Goal: Transaction & Acquisition: Purchase product/service

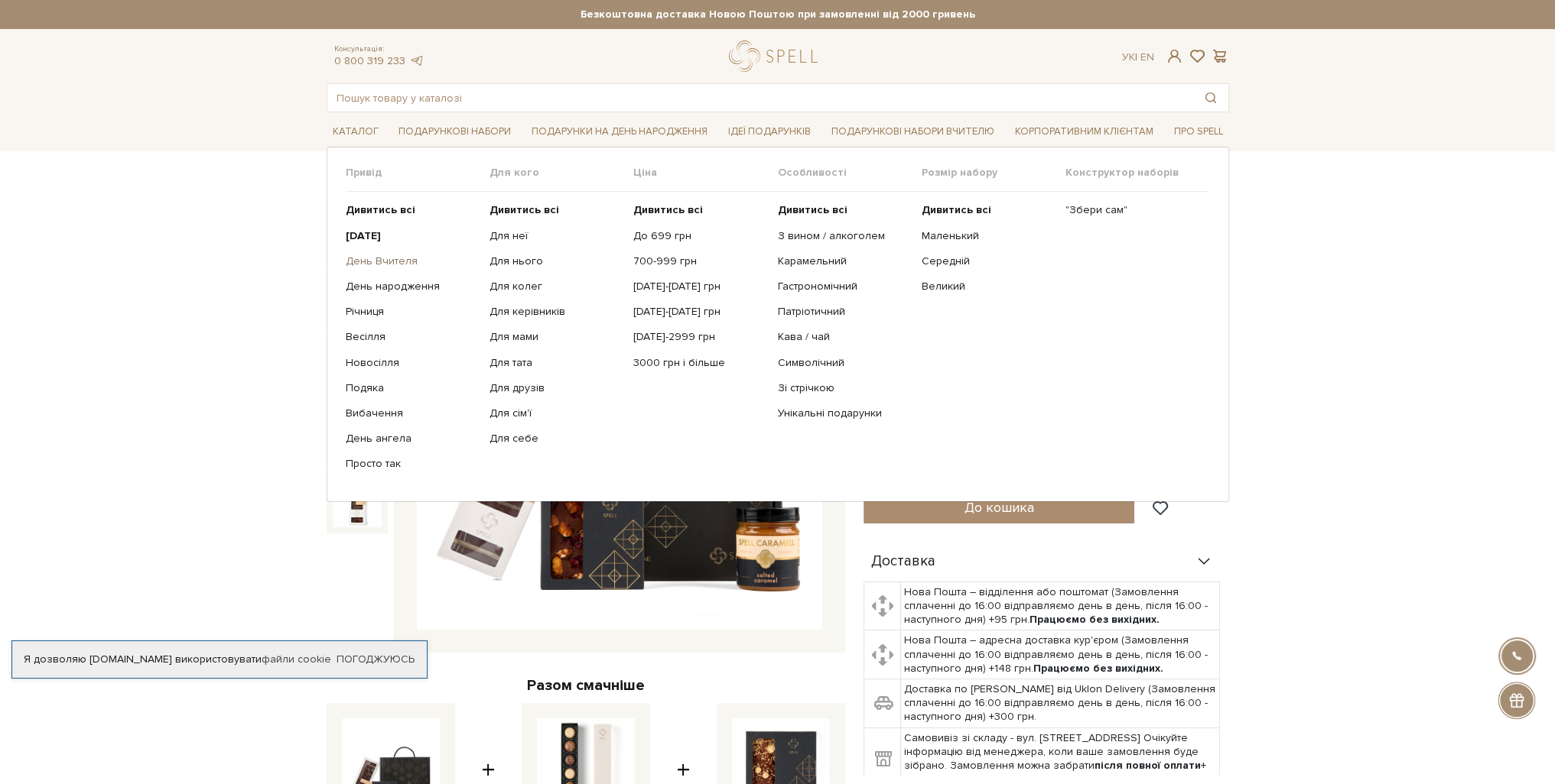
click at [401, 255] on link "День Вчителя" at bounding box center [412, 262] width 133 height 14
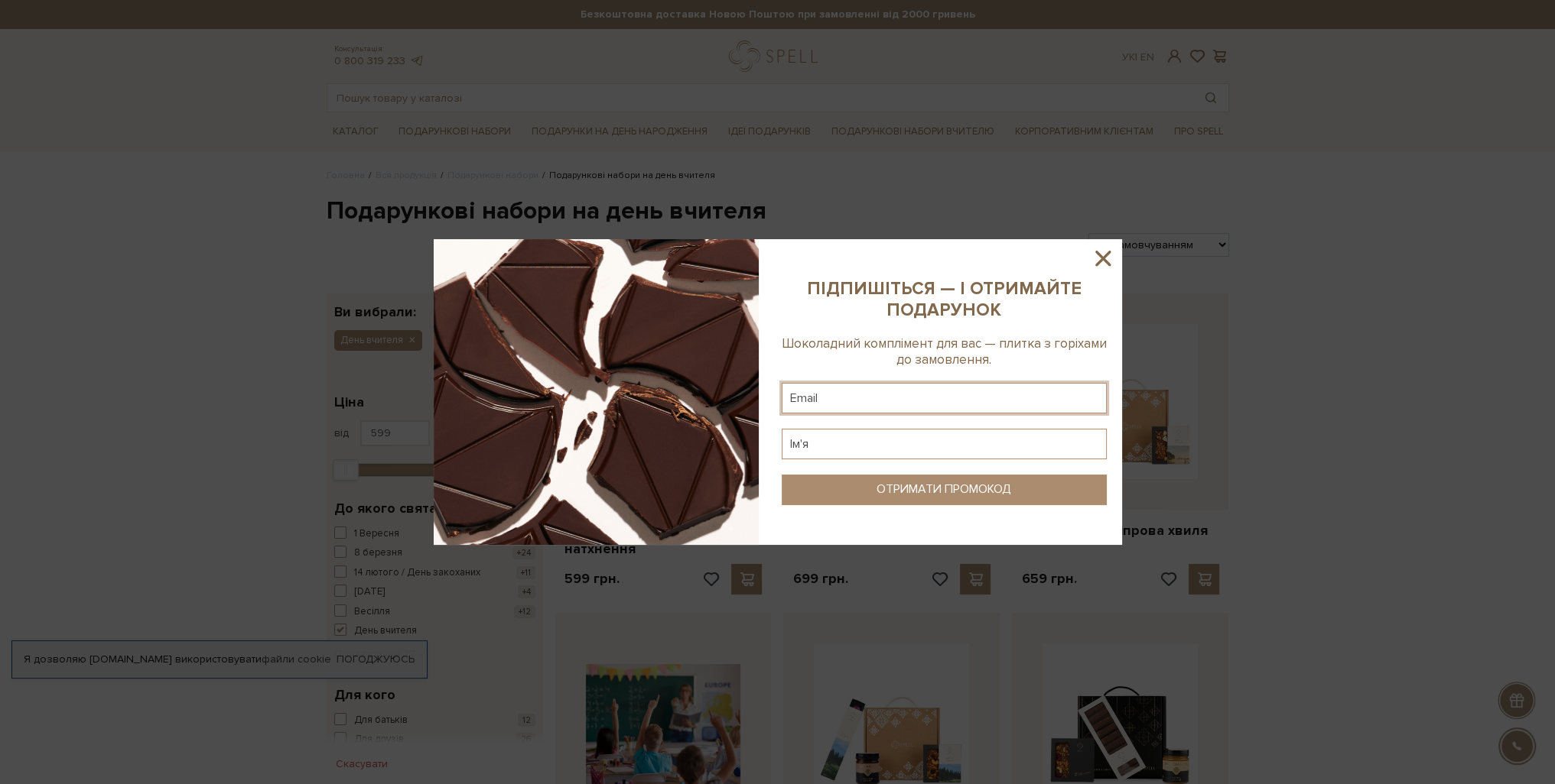
click at [961, 403] on input "text" at bounding box center [944, 398] width 325 height 31
type input "a0968228122@gmail.com"
click at [935, 440] on input "text" at bounding box center [944, 444] width 325 height 31
type input "Альона"
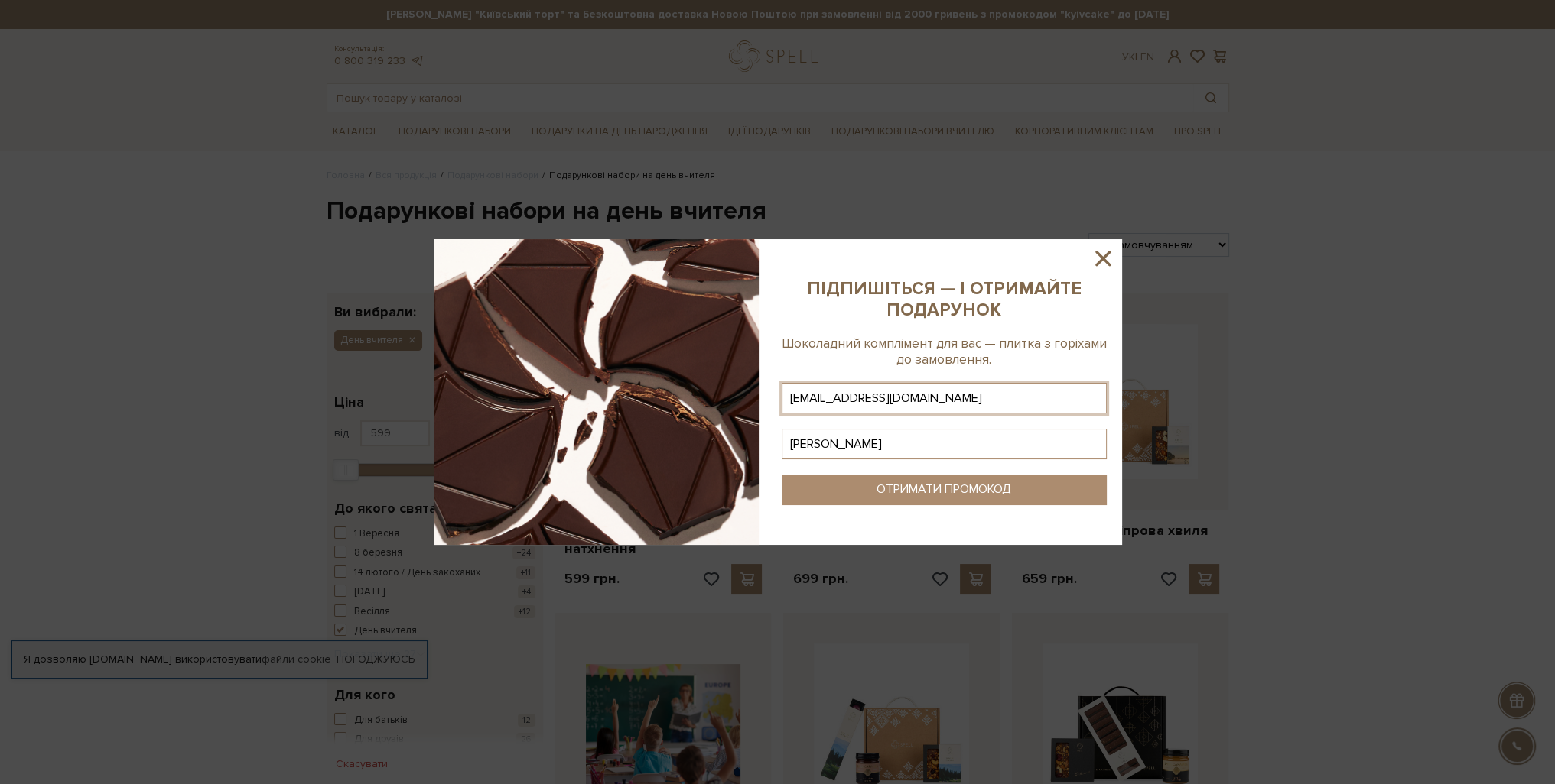
click at [941, 487] on div "ОТРИМАТИ ПРОМОКОД" at bounding box center [944, 489] width 135 height 15
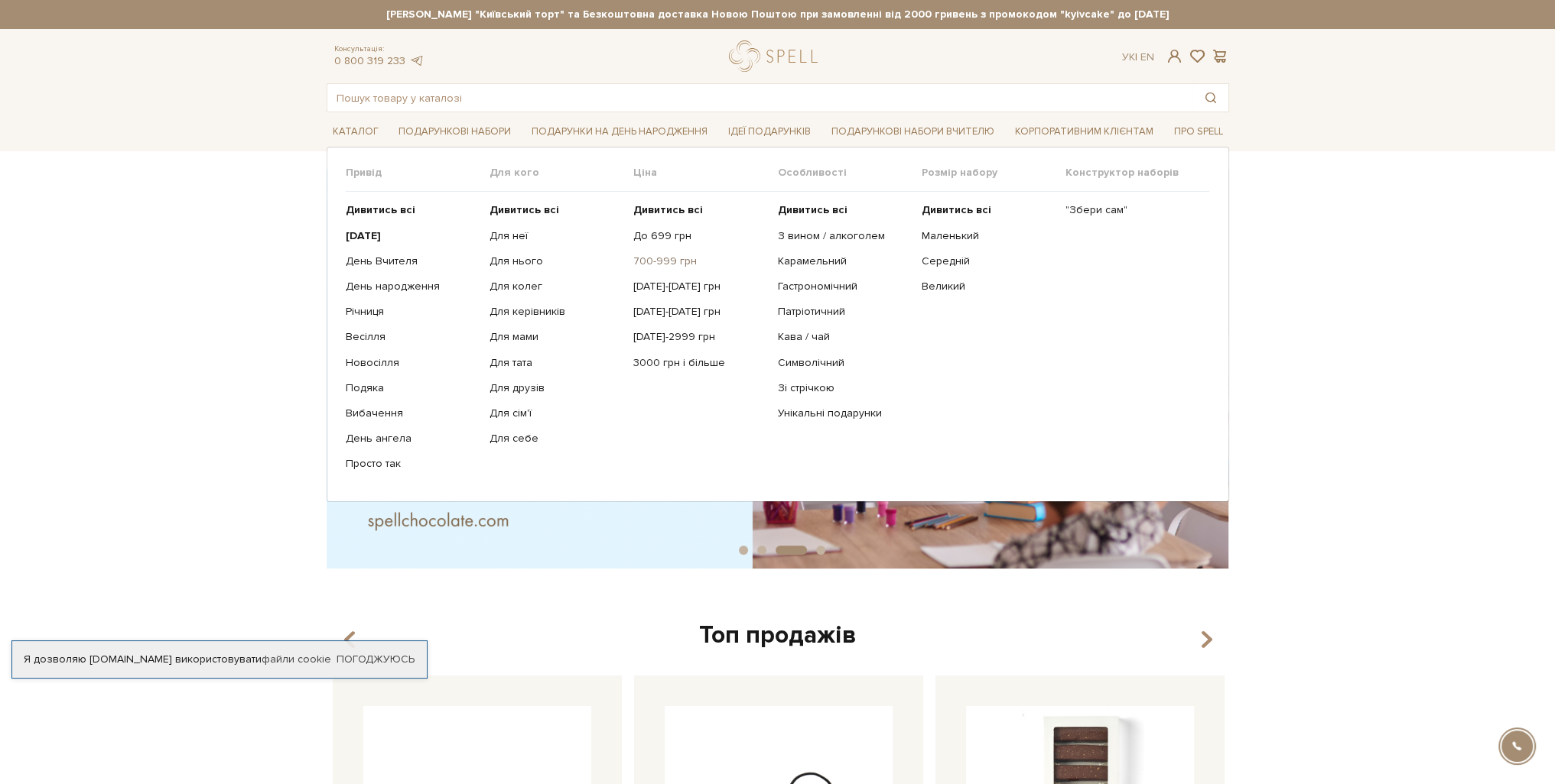
click at [649, 260] on link "700-999 грн" at bounding box center [700, 262] width 133 height 14
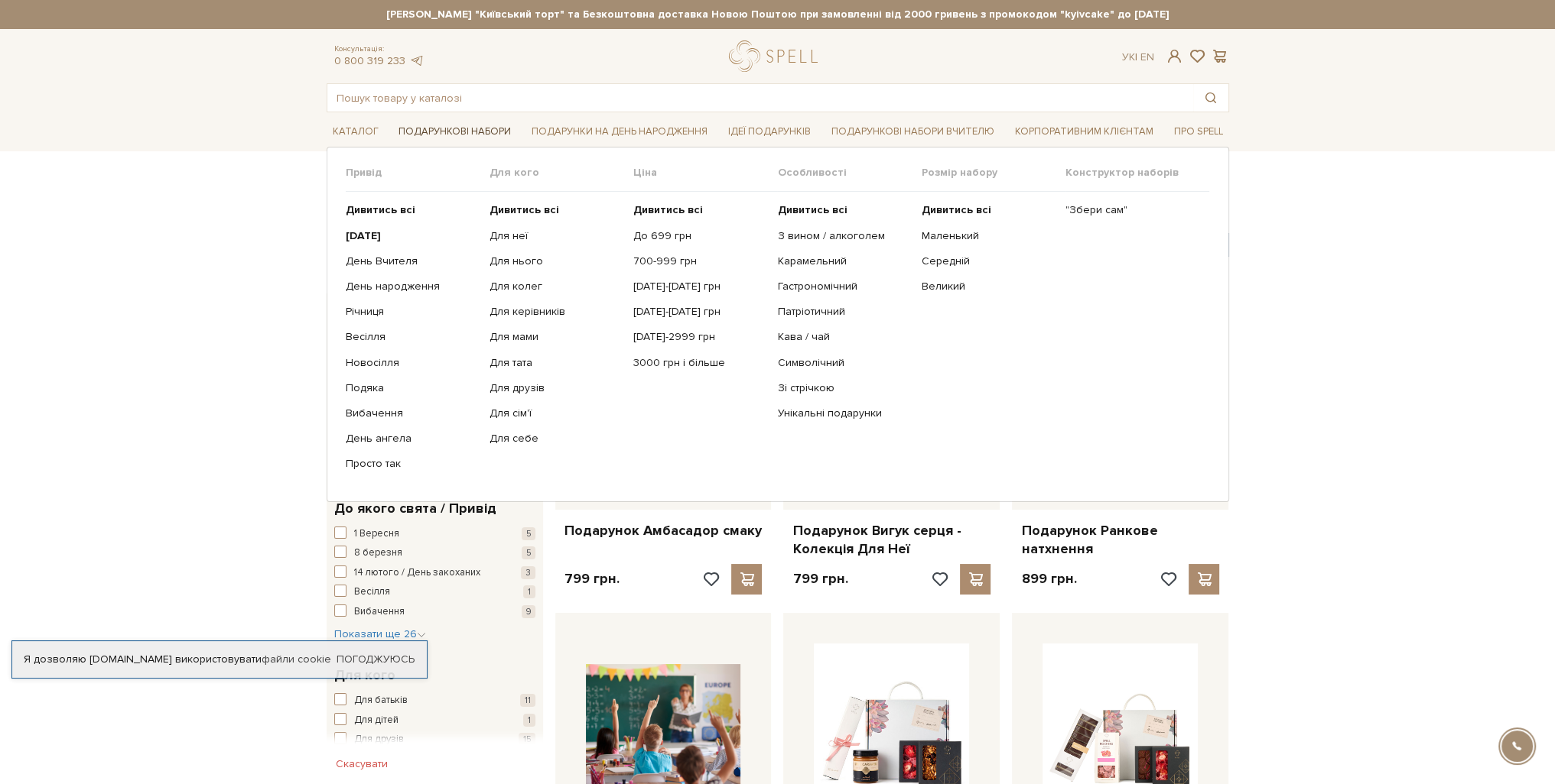
click at [489, 130] on link "Подарункові набори" at bounding box center [455, 132] width 125 height 24
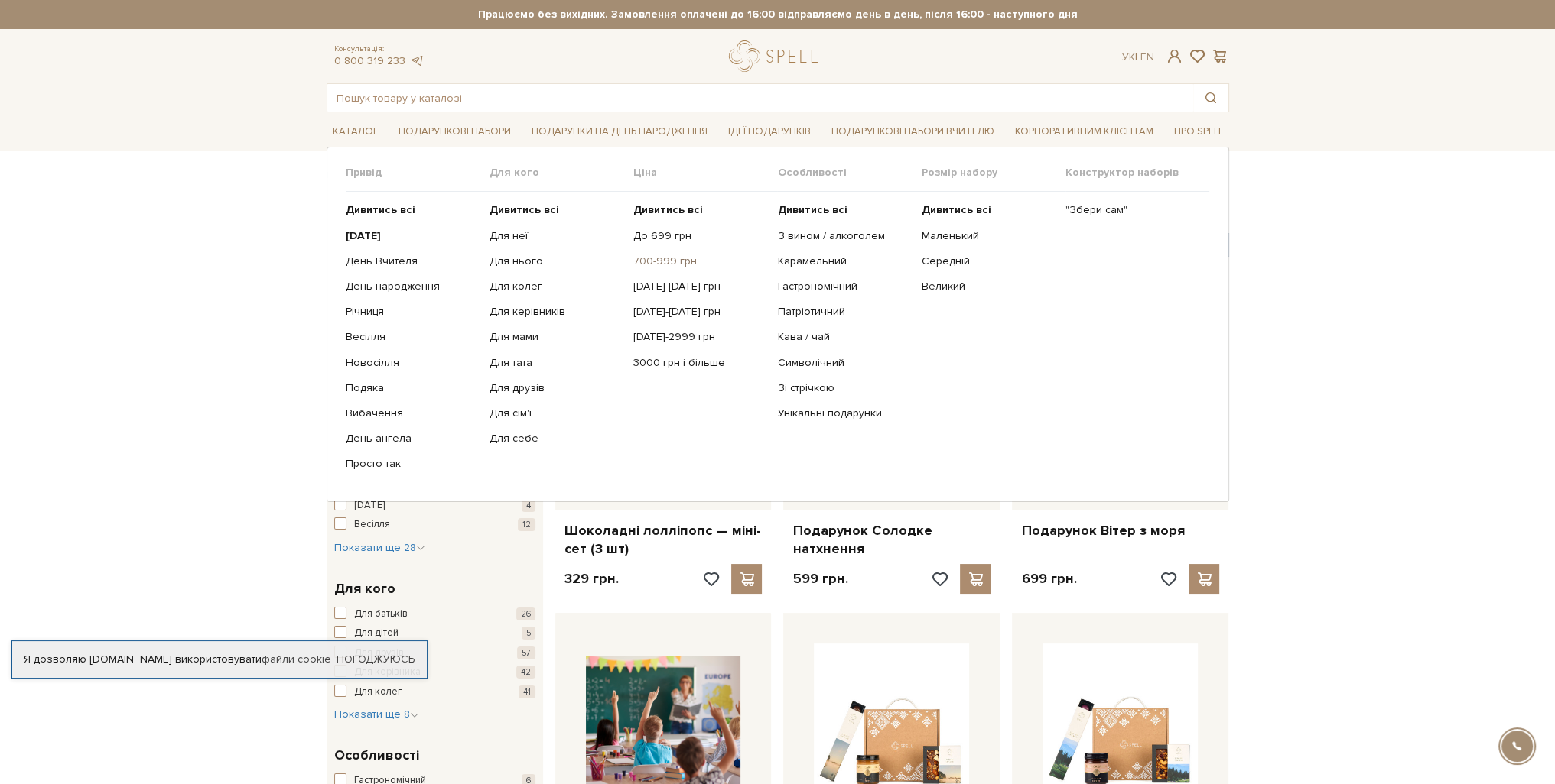
click at [643, 264] on link "700-999 грн" at bounding box center [700, 262] width 133 height 14
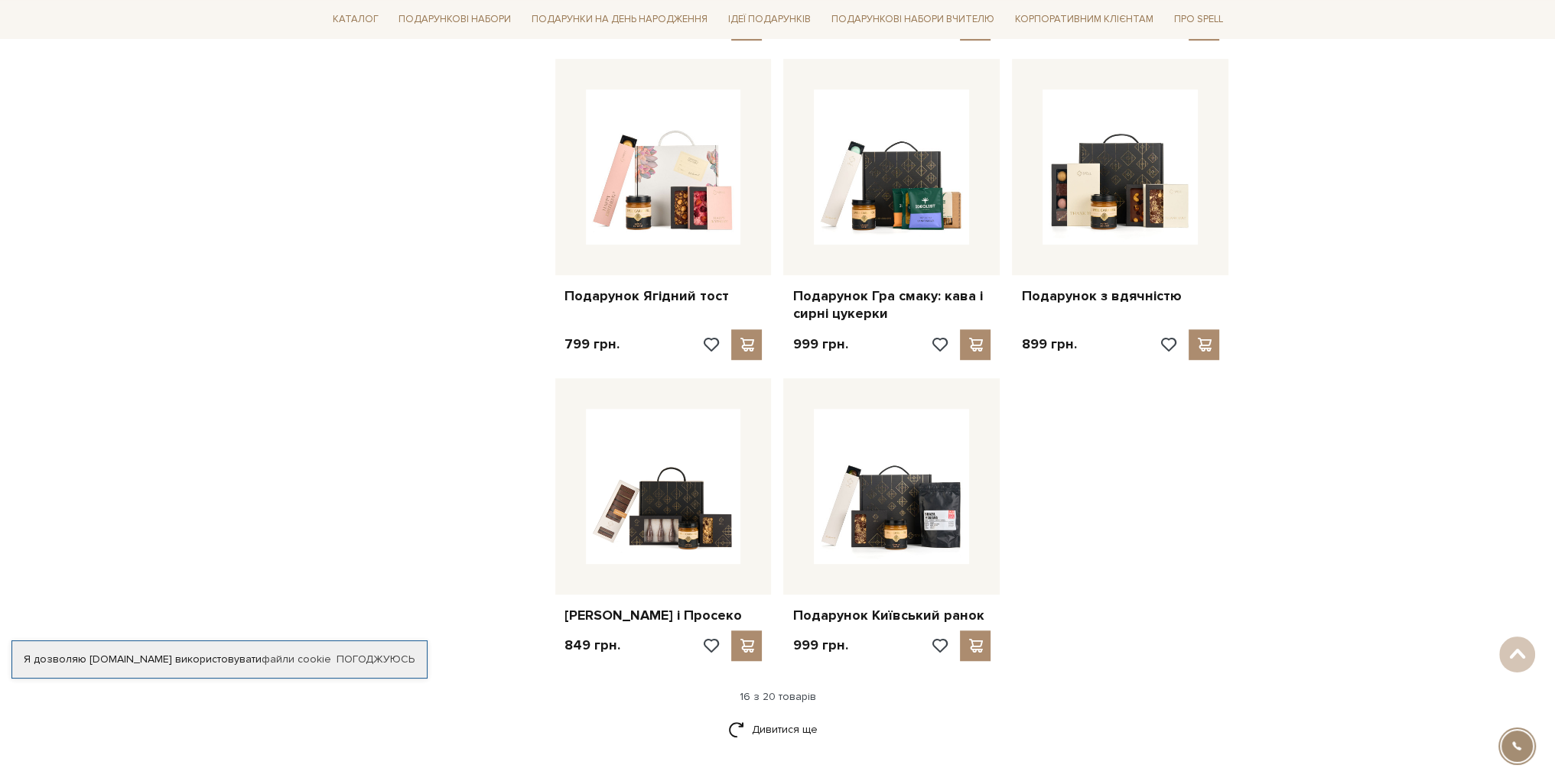
scroll to position [1529, 0]
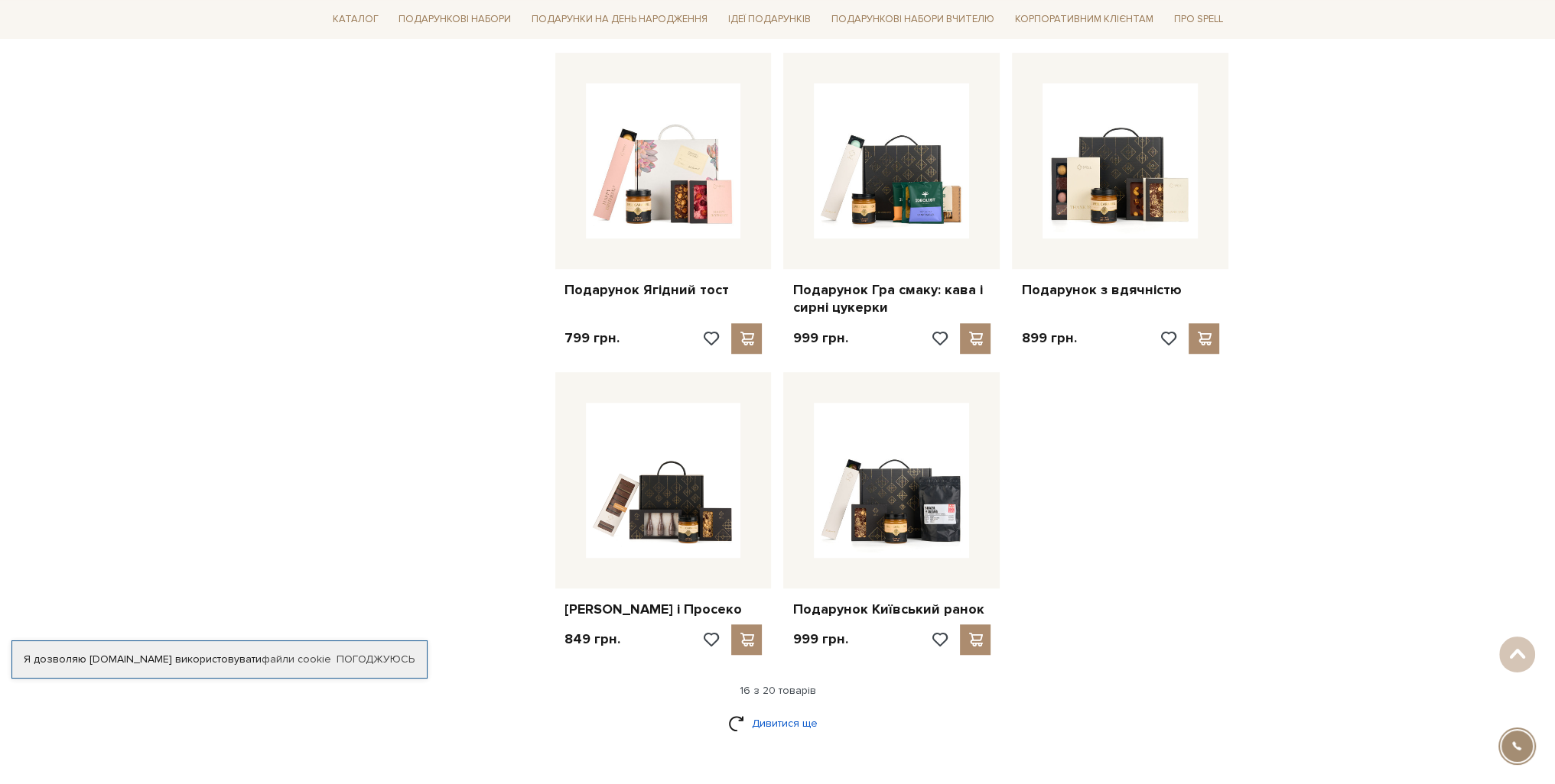
click at [794, 737] on link "Дивитися ще" at bounding box center [778, 723] width 99 height 27
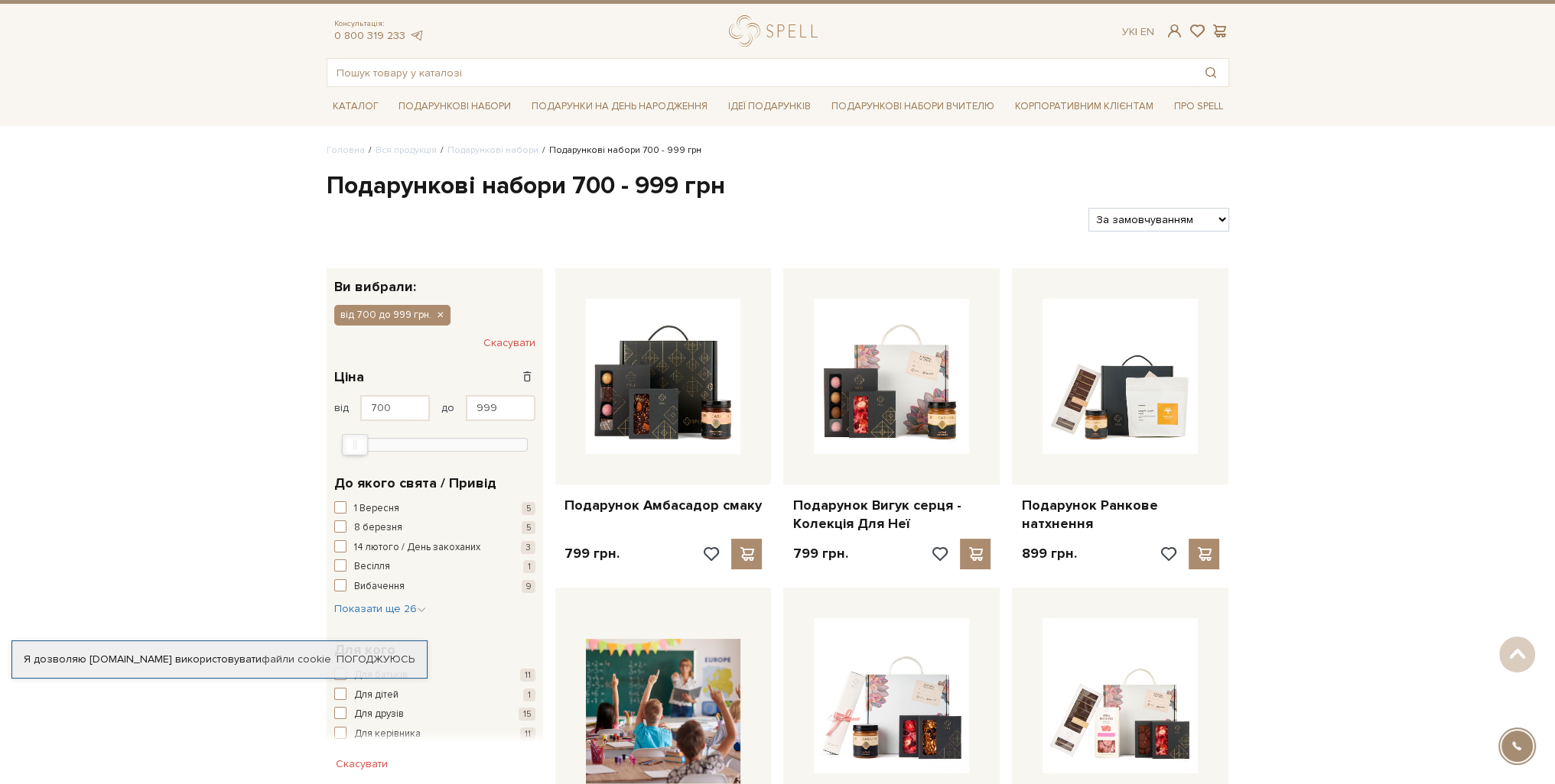
scroll to position [0, 0]
